Goal: Find specific page/section: Find specific page/section

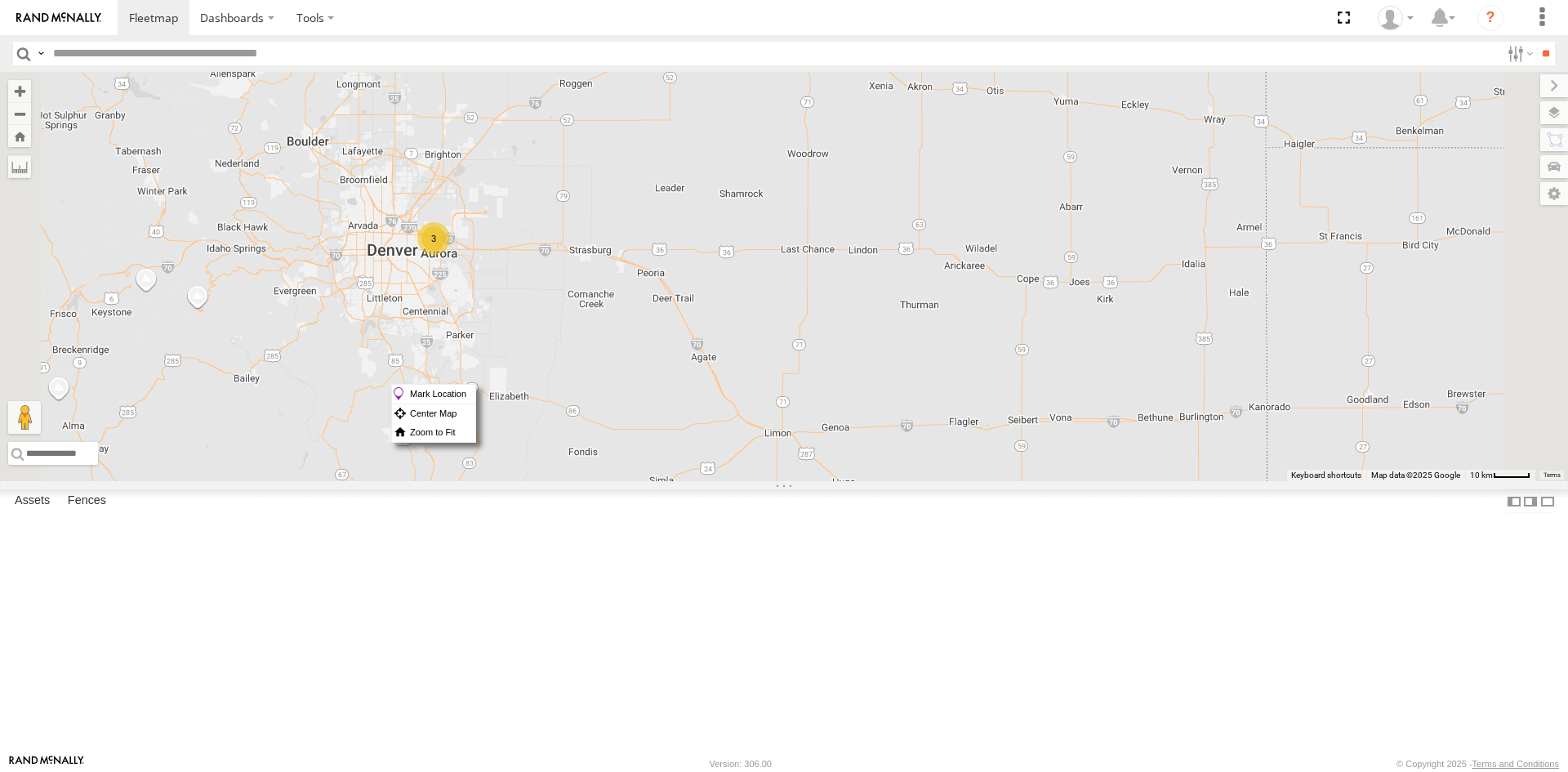
drag, startPoint x: 795, startPoint y: 269, endPoint x: 654, endPoint y: 468, distance: 243.9
click at [654, 468] on div "23207 NEW 23207xx 23237 NEW 23460 23480 3" at bounding box center [784, 276] width 1568 height 409
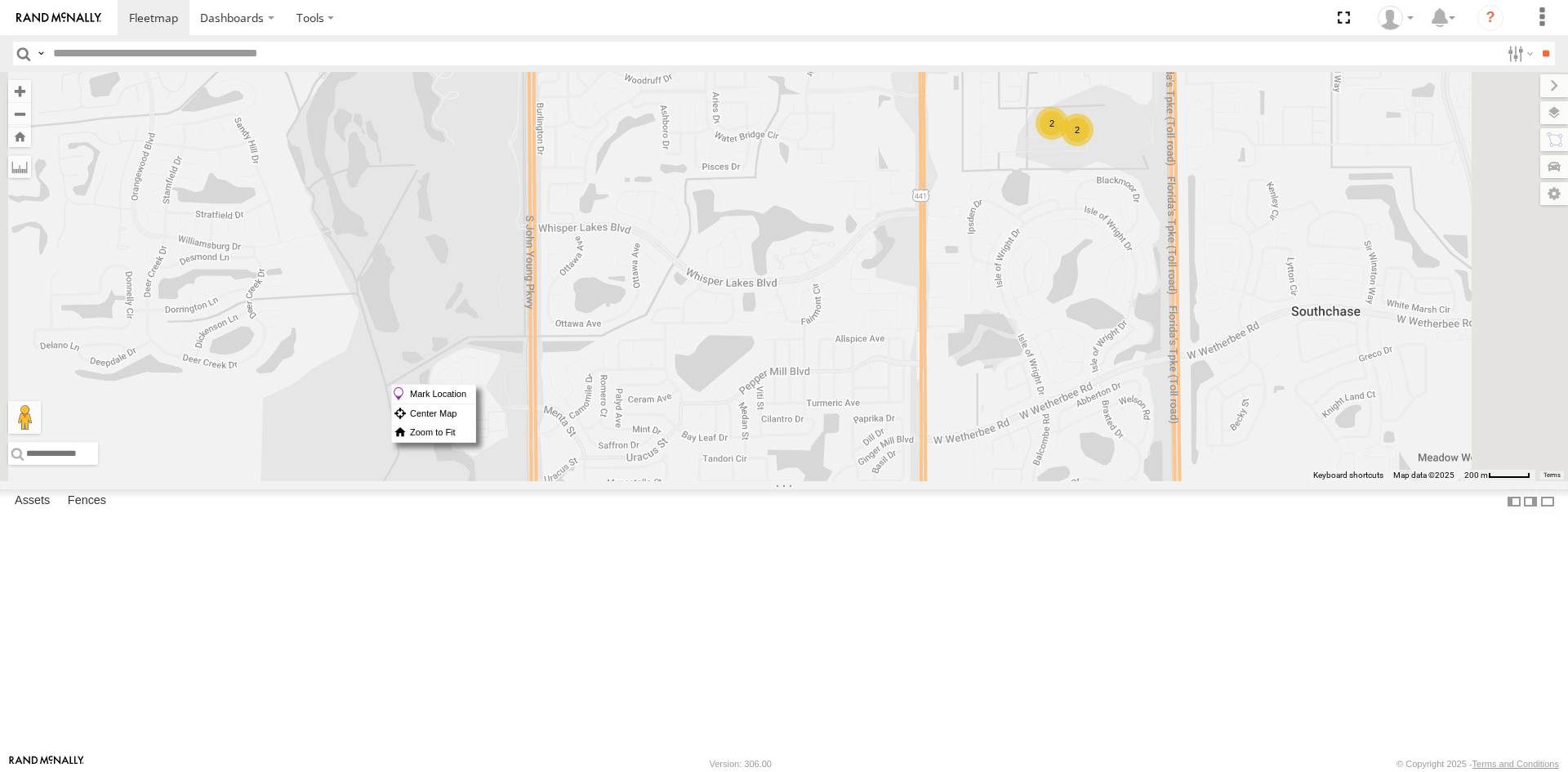
drag, startPoint x: 1296, startPoint y: 285, endPoint x: 1250, endPoint y: 406, distance: 129.4
click at [1250, 406] on div "23335 4G/Bad 23331 NEW 23331 23207 NEW 23207xx 23237 NEW 23459 4G 23466 23466 4…" at bounding box center [784, 276] width 1568 height 409
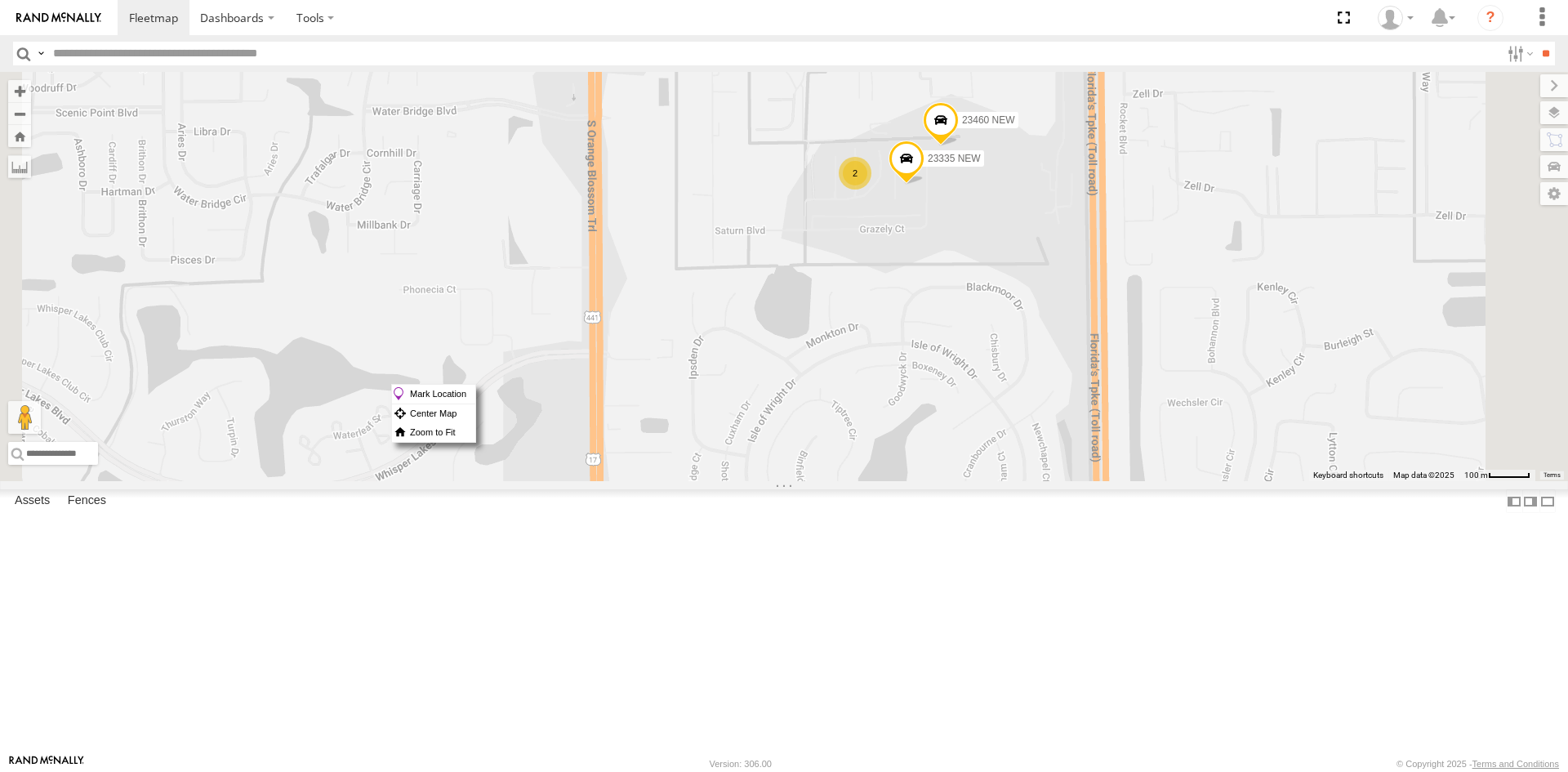
drag, startPoint x: 1229, startPoint y: 348, endPoint x: 1095, endPoint y: 396, distance: 142.3
click at [1095, 396] on div "23335 4G/Bad 23331 NEW 23331 23207 NEW 23207xx 23237 NEW 23459 4G 23466 23466 4…" at bounding box center [784, 276] width 1568 height 409
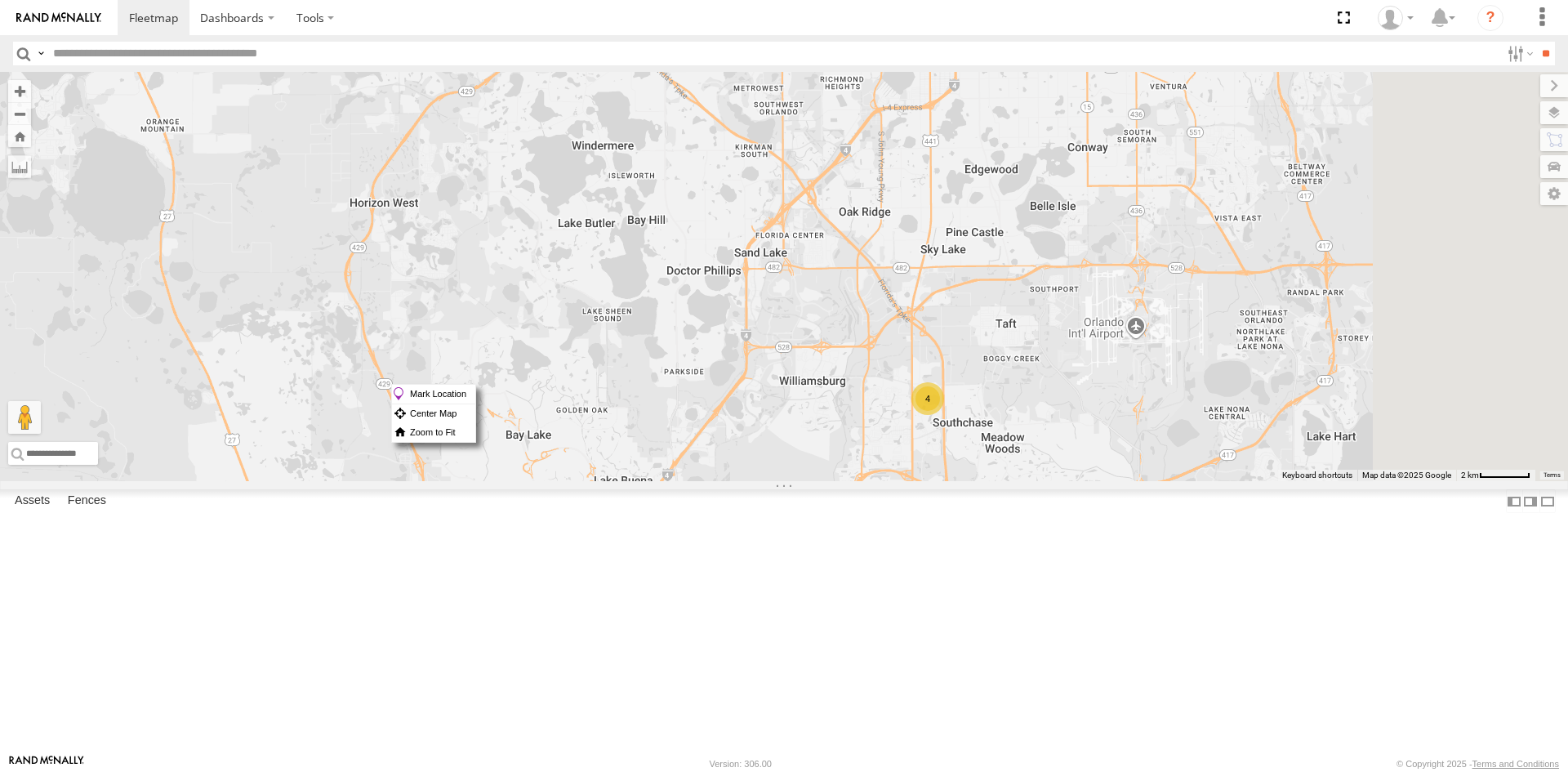
drag, startPoint x: 1361, startPoint y: 531, endPoint x: 1169, endPoint y: 410, distance: 226.9
click at [1149, 383] on div "23207 NEW 23207xx 23237 NEW 23460 23480 4" at bounding box center [784, 276] width 1568 height 409
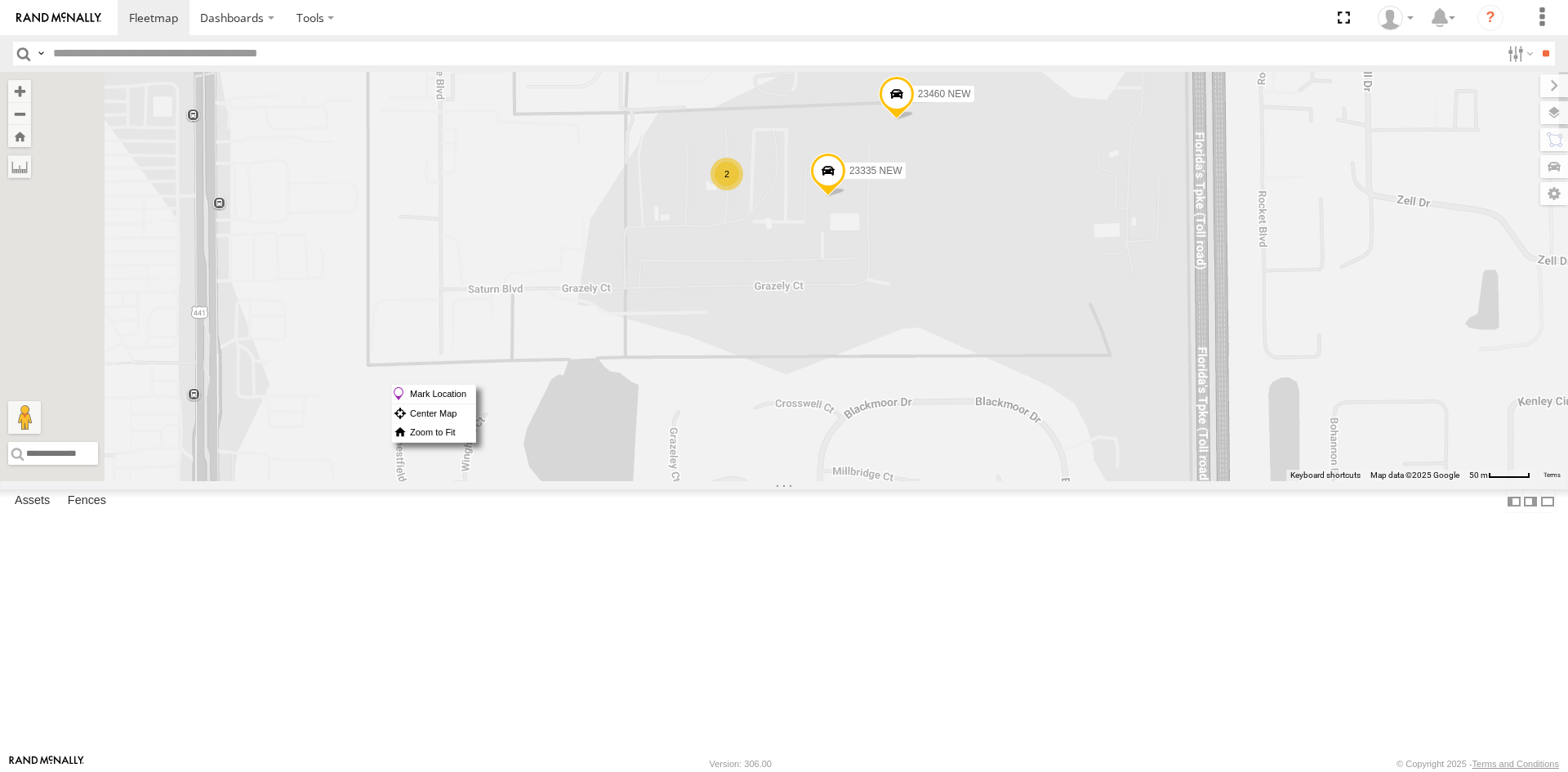
click at [915, 119] on span at bounding box center [897, 97] width 36 height 44
drag, startPoint x: 1039, startPoint y: 298, endPoint x: 1016, endPoint y: 310, distance: 25.9
click at [846, 197] on span at bounding box center [828, 174] width 36 height 44
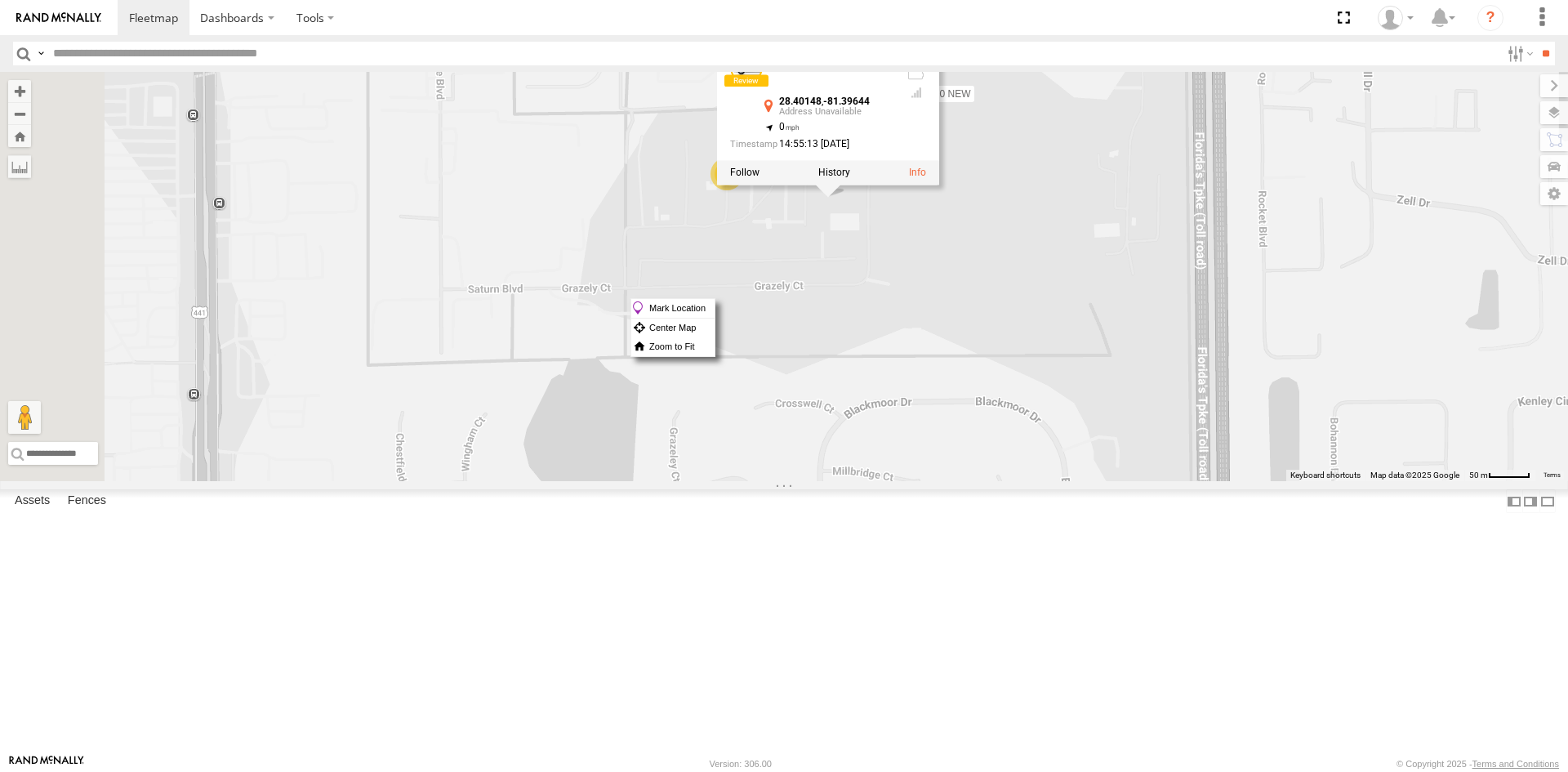
click at [1195, 249] on div "23207 NEW 23207xx 23237 NEW 23460 23480 23474 4G 2 23335 NEW 23460 NEW 23335 NE…" at bounding box center [784, 276] width 1568 height 409
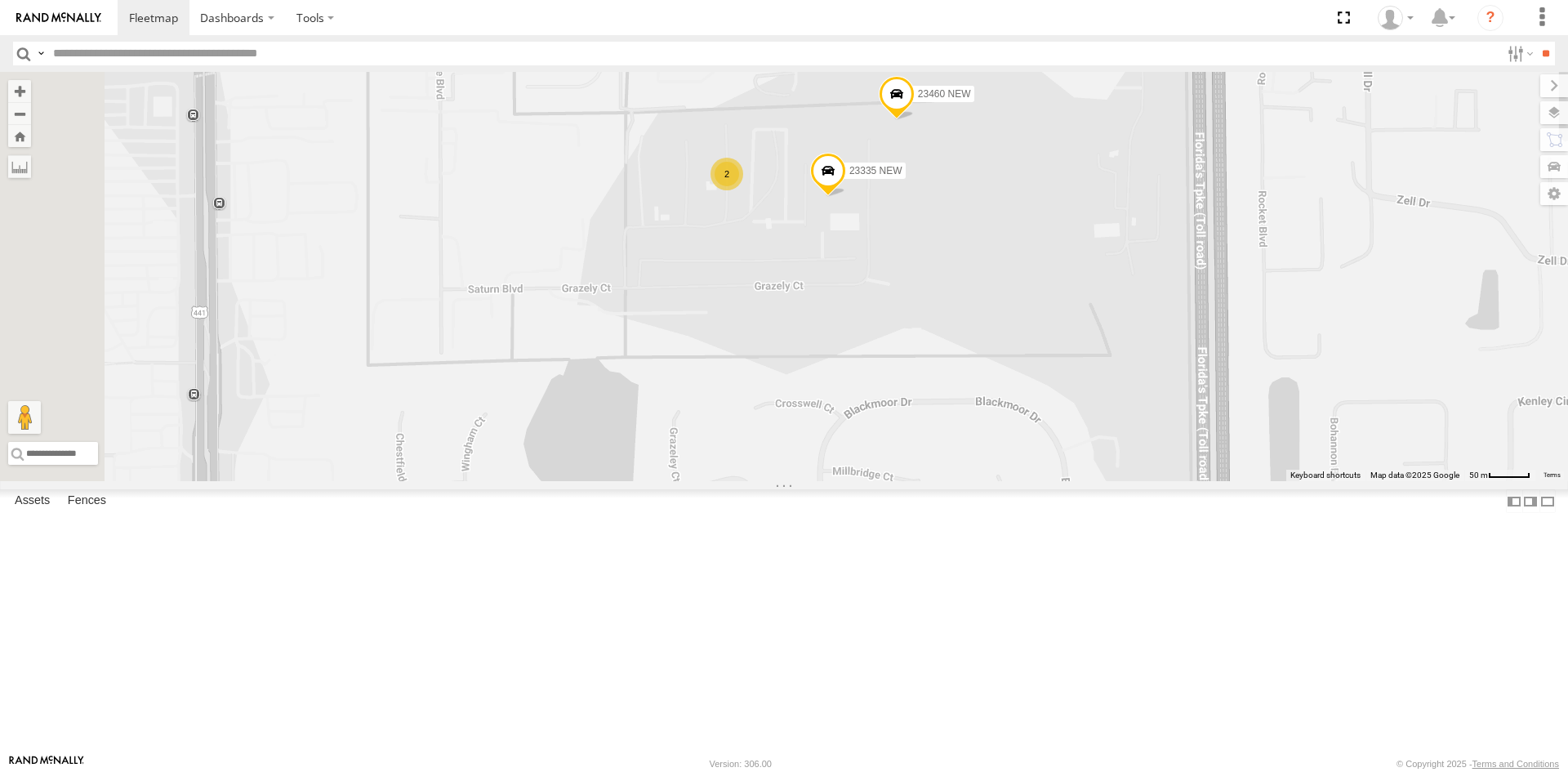
click at [846, 197] on span at bounding box center [828, 174] width 36 height 44
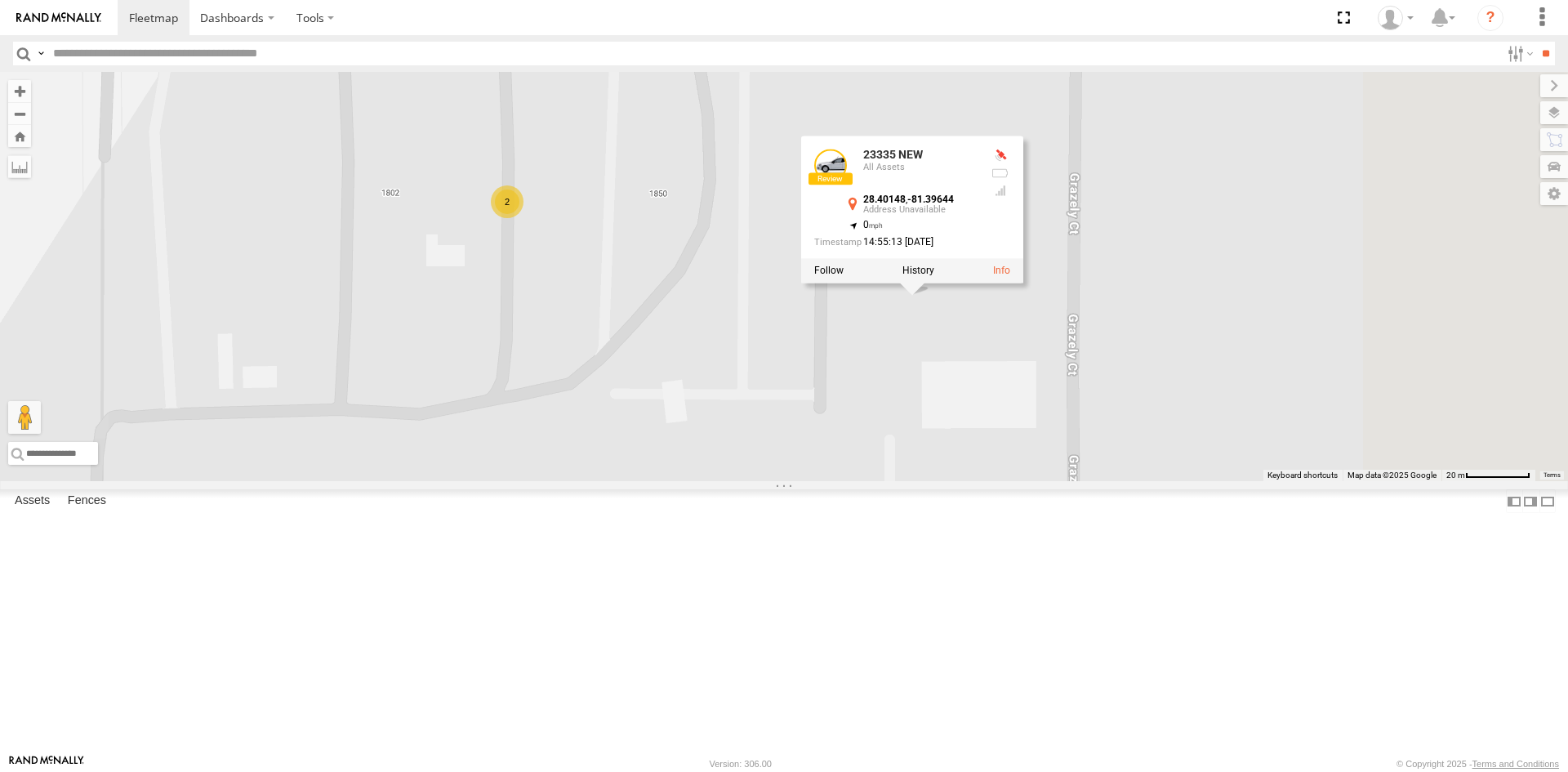
drag, startPoint x: 1106, startPoint y: 275, endPoint x: 975, endPoint y: 529, distance: 285.8
click at [975, 481] on div "23207 NEW 23207xx 23237 NEW 23460 23480 23474 4G 23335 NEW 23460 NEW 23335 NEW …" at bounding box center [784, 276] width 1568 height 409
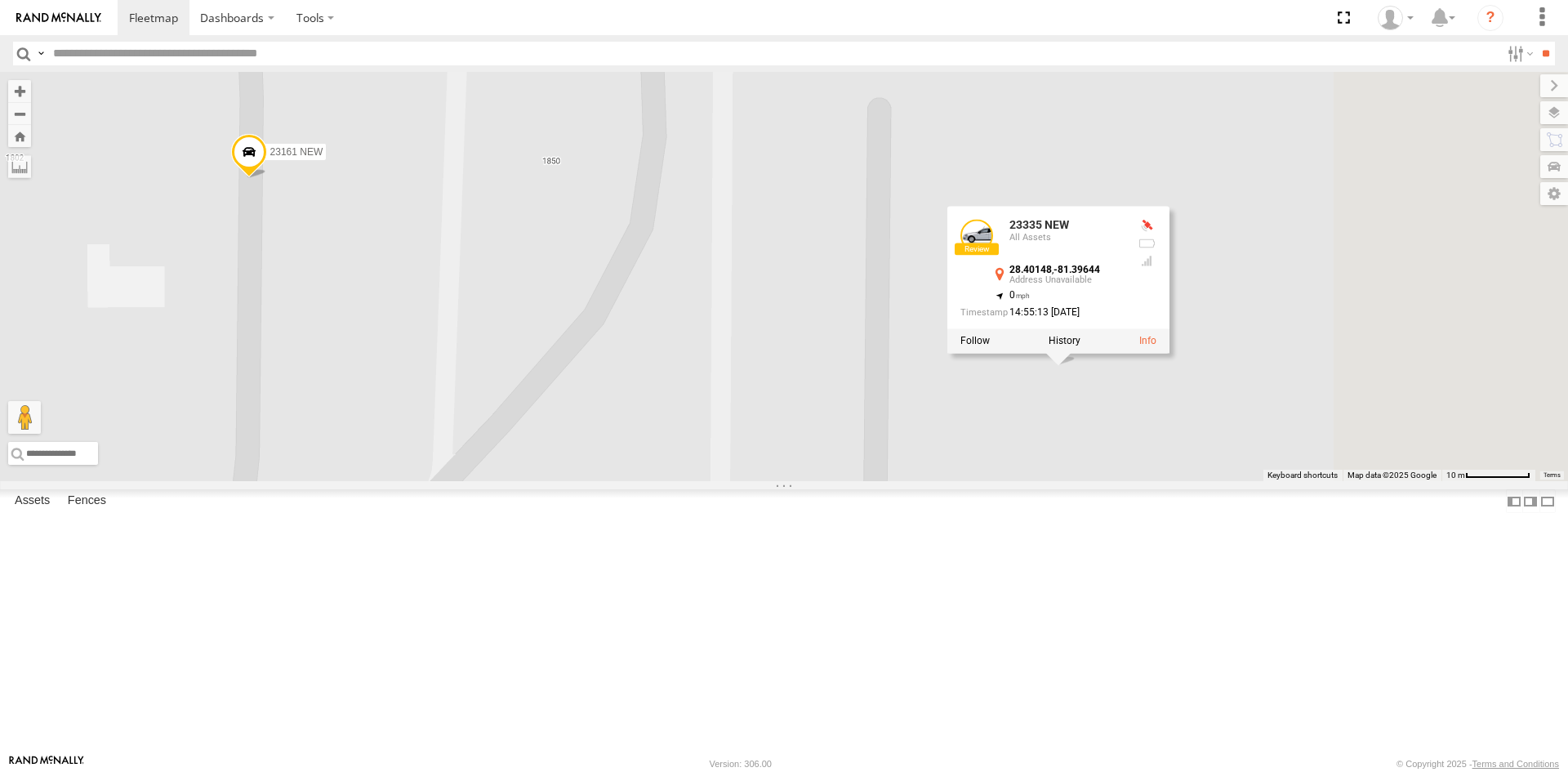
drag, startPoint x: 935, startPoint y: 417, endPoint x: 709, endPoint y: 358, distance: 233.6
click at [709, 358] on div "23207 NEW 23207xx 23237 NEW 23460 23480 23474 4G 23335 NEW 23460 NEW 23335 NEW …" at bounding box center [784, 276] width 1568 height 409
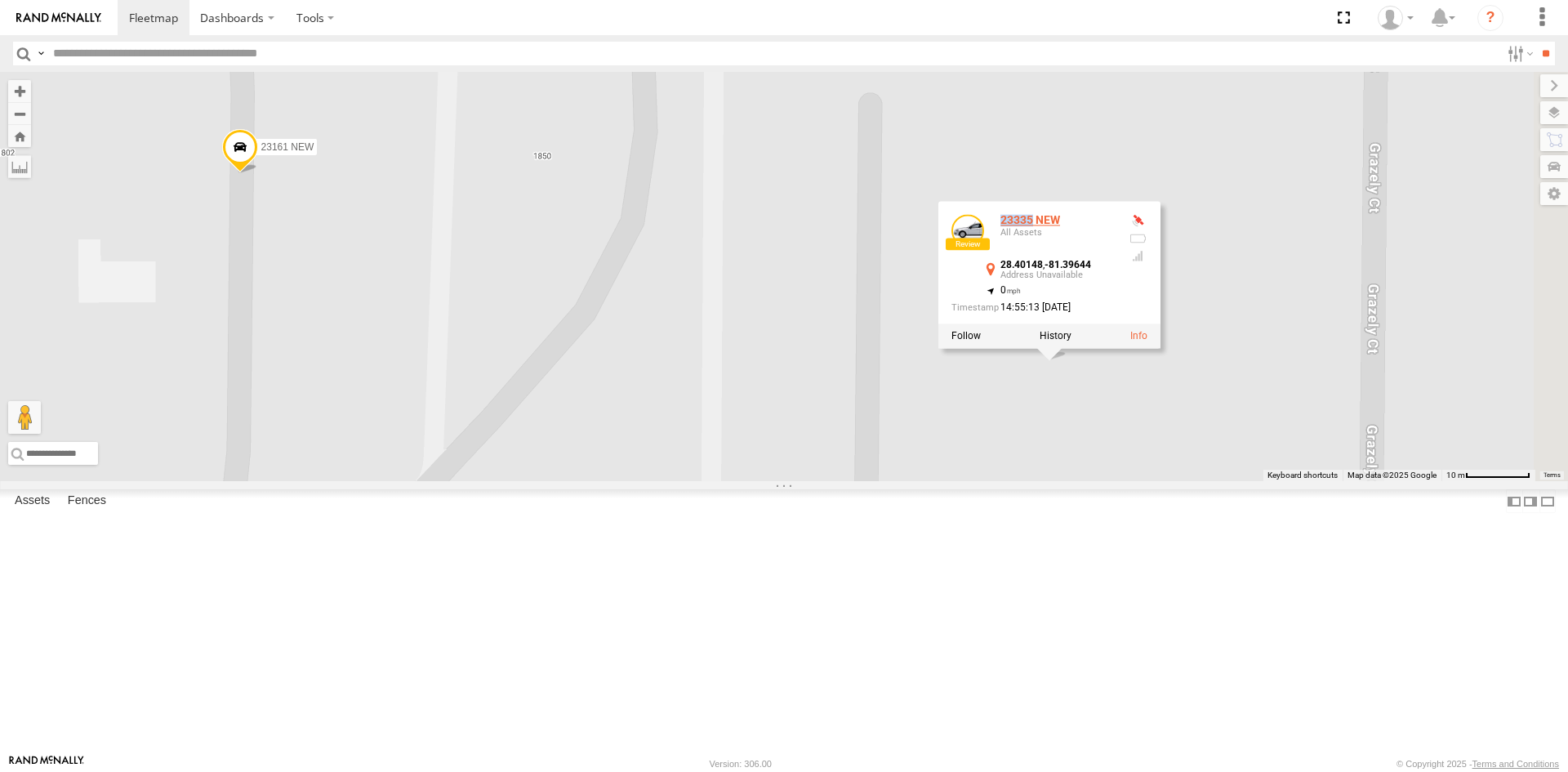
drag, startPoint x: 1200, startPoint y: 360, endPoint x: 1238, endPoint y: 360, distance: 38.0
click at [1115, 253] on div "23335 NEW All Assets" at bounding box center [1034, 233] width 163 height 39
copy div "23335"
click at [1205, 481] on div "23207 NEW 23207xx 23237 NEW 23460 23480 23474 4G 23335 NEW 23460 NEW 23335 NEW …" at bounding box center [784, 276] width 1568 height 409
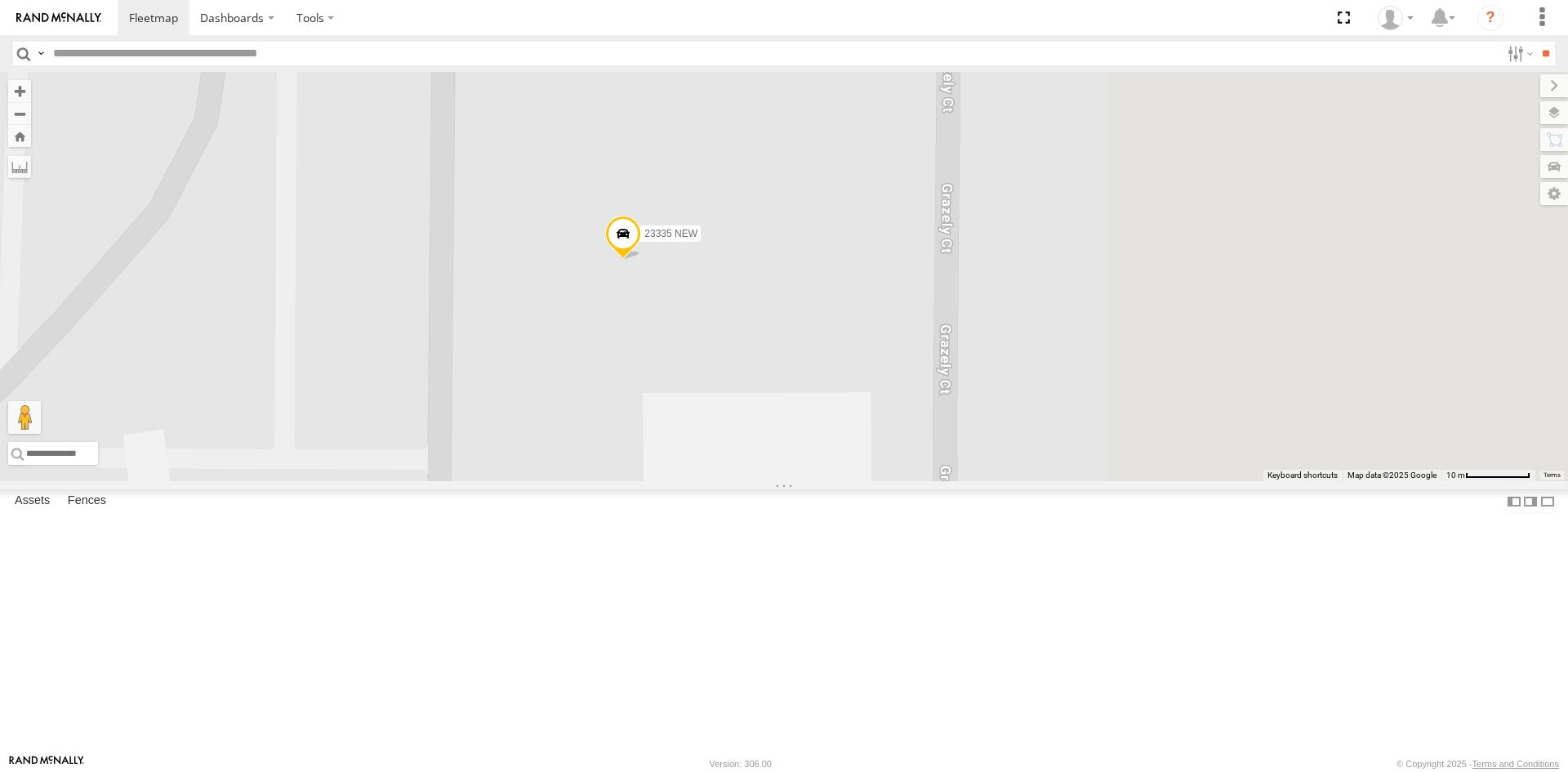
drag, startPoint x: 918, startPoint y: 482, endPoint x: 719, endPoint y: 455, distance: 200.8
click at [719, 455] on div "23207 NEW 23207xx 23237 NEW 23460 23480 23474 4G 23335 NEW 23460 NEW 23159 NEW …" at bounding box center [784, 276] width 1568 height 409
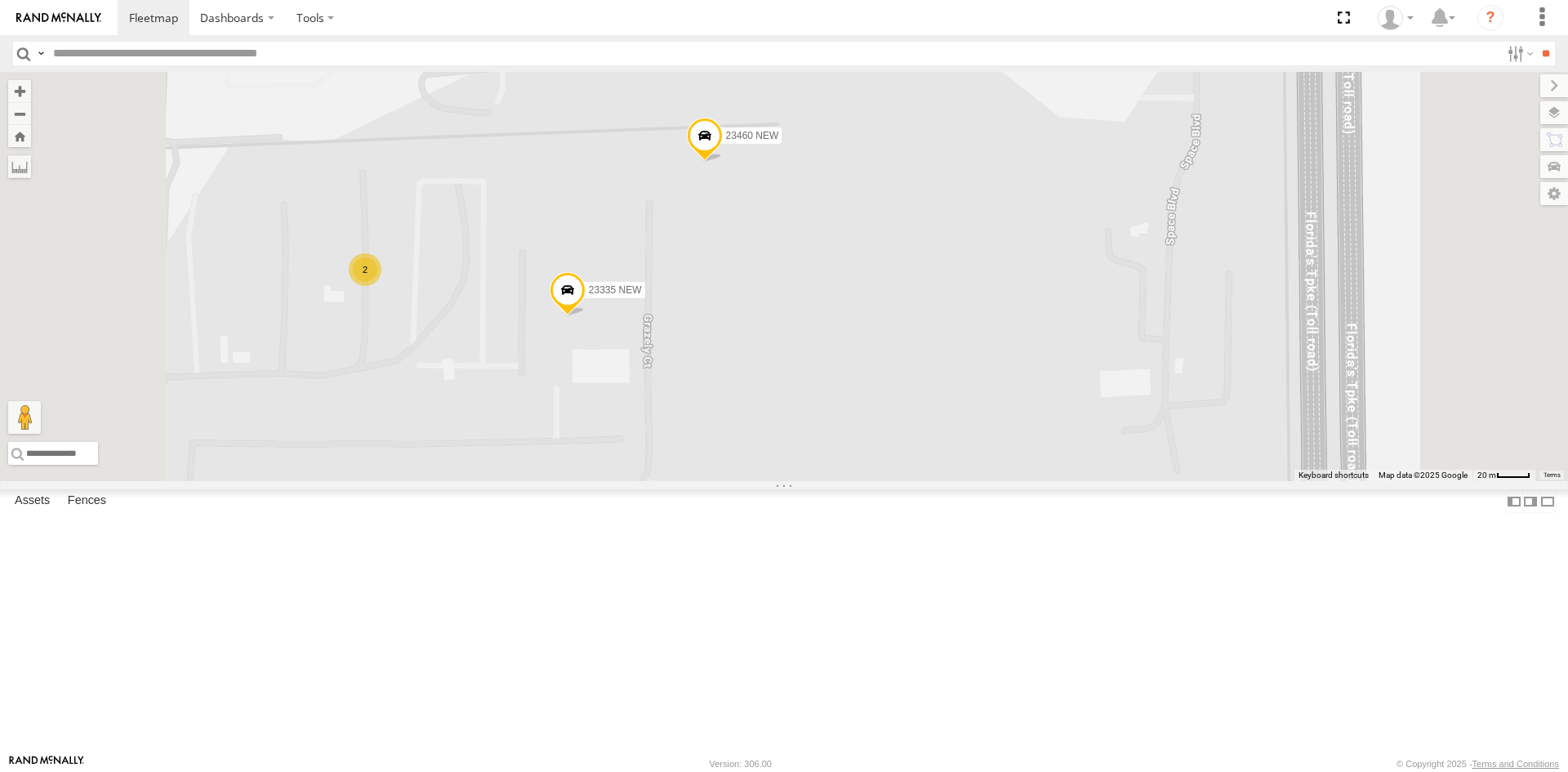
click at [723, 162] on span at bounding box center [705, 139] width 36 height 44
drag, startPoint x: 862, startPoint y: 161, endPoint x: 897, endPoint y: 160, distance: 35.0
click at [771, 29] on div "23460 NEW" at bounding box center [712, 22] width 114 height 13
copy div "23460"
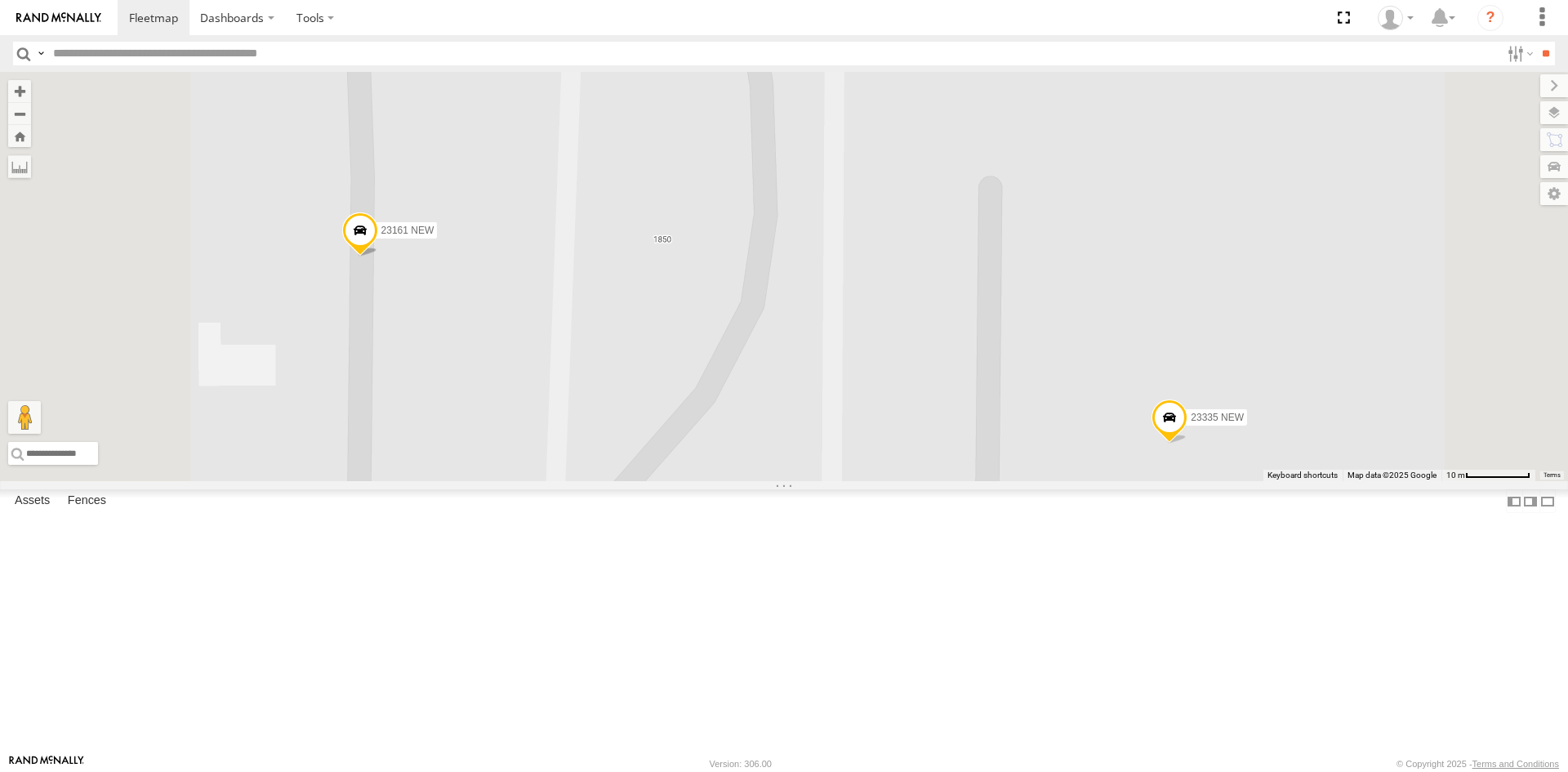
click at [378, 257] on span at bounding box center [360, 233] width 36 height 44
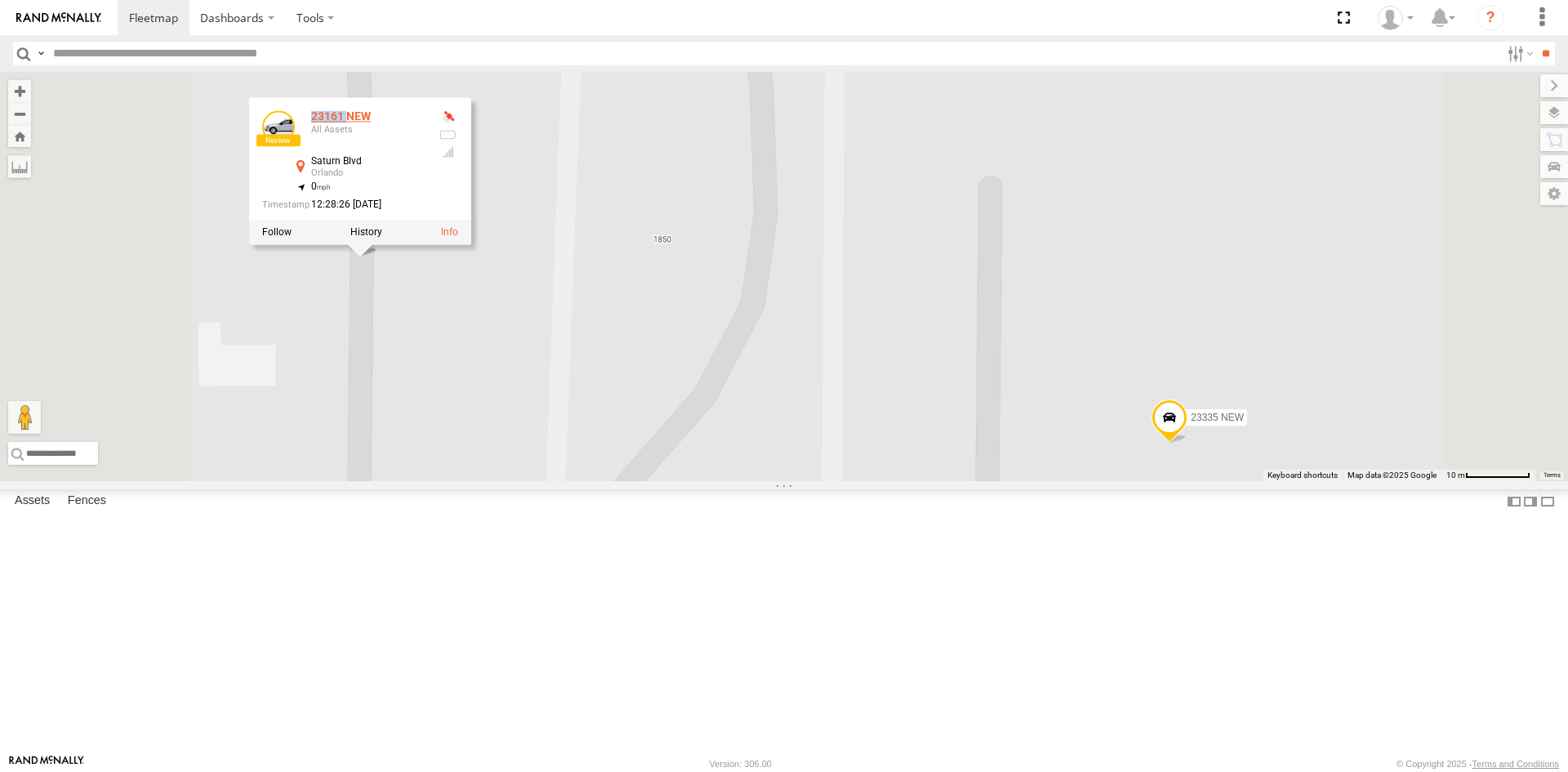
drag, startPoint x: 514, startPoint y: 253, endPoint x: 551, endPoint y: 253, distance: 37.0
click at [426, 149] on div "23161 NEW All Assets" at bounding box center [344, 130] width 163 height 39
copy div "23161"
click at [714, 356] on div "23207 NEW 23207xx 23237 NEW 23460 23480 23474 4G 23335 NEW 23460 NEW 23159 NEW …" at bounding box center [784, 276] width 1568 height 409
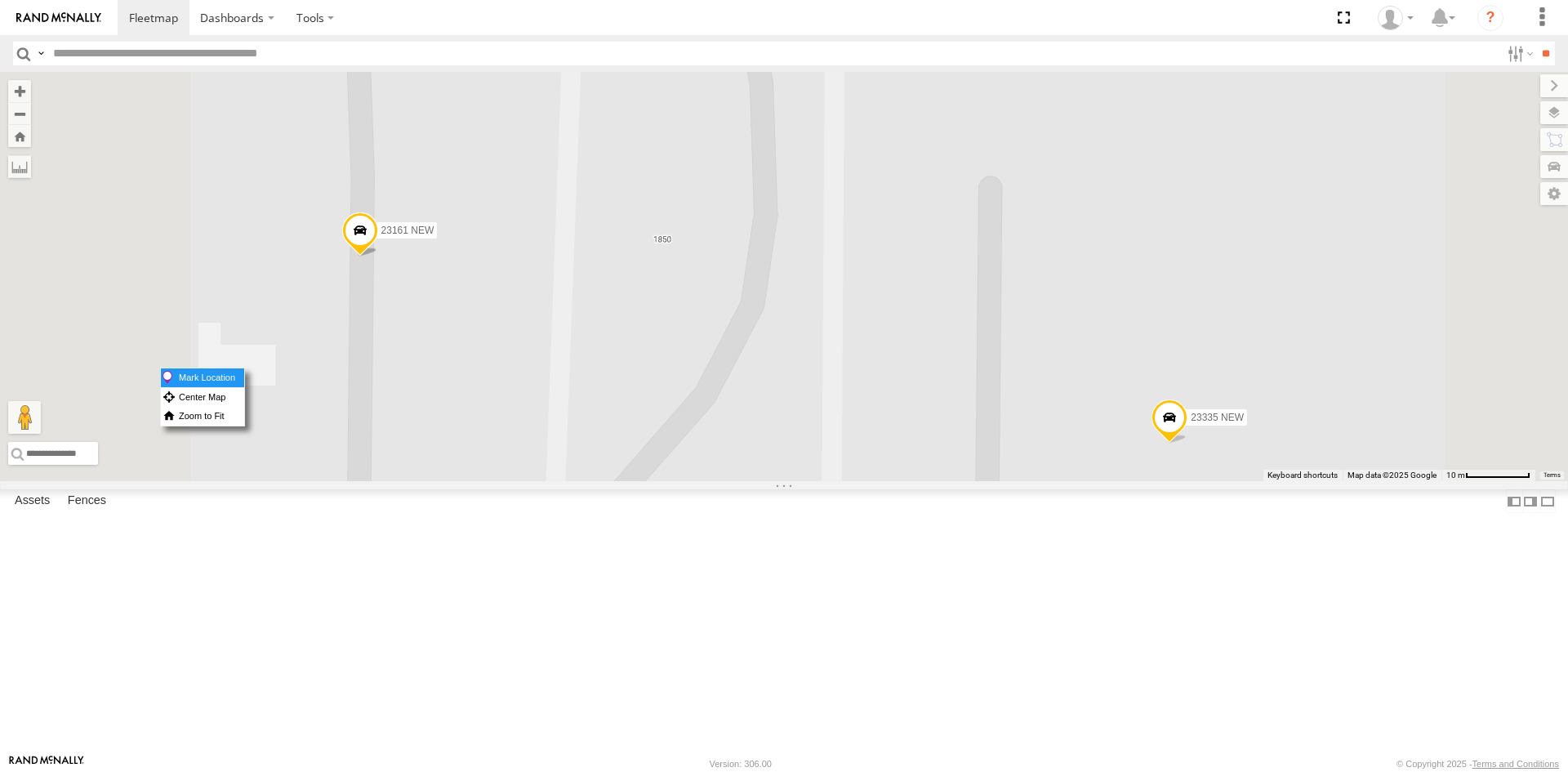
drag, startPoint x: 568, startPoint y: 367, endPoint x: 597, endPoint y: 374, distance: 29.8
click at [244, 374] on label "Mark Location" at bounding box center [202, 377] width 84 height 19
click at [383, 232] on span at bounding box center [365, 209] width 36 height 44
